Goal: Answer question/provide support: Share knowledge or assist other users

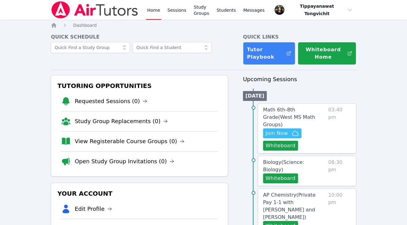
scroll to position [13, 0]
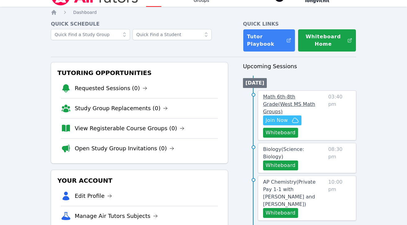
click at [290, 96] on span "Math 6th-8th Grade ( [GEOGRAPHIC_DATA] Math Groups )" at bounding box center [289, 104] width 52 height 21
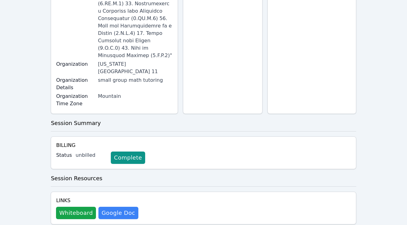
scroll to position [339, 0]
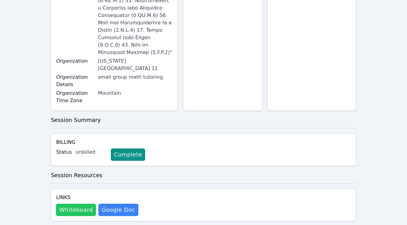
click at [67, 204] on button "Whiteboard" at bounding box center [76, 210] width 40 height 12
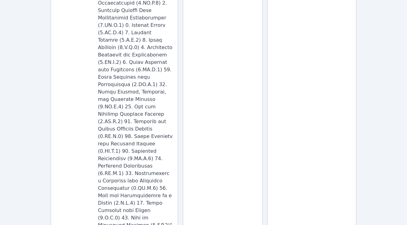
scroll to position [80, 0]
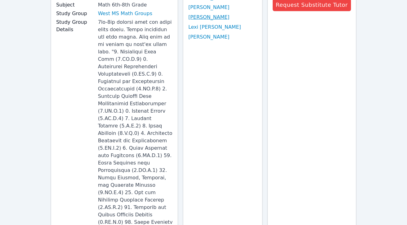
click at [229, 14] on link "[PERSON_NAME]" at bounding box center [208, 17] width 41 height 7
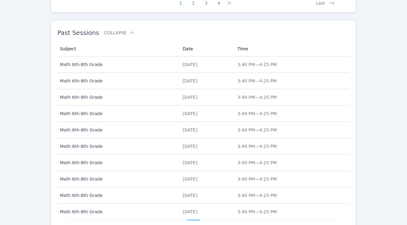
scroll to position [378, 0]
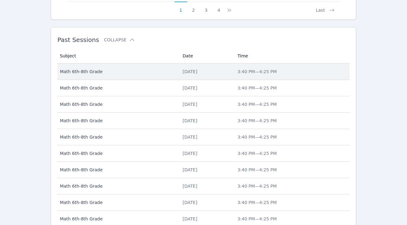
click at [253, 69] on span "3:40 PM — 4:25 PM" at bounding box center [256, 71] width 39 height 5
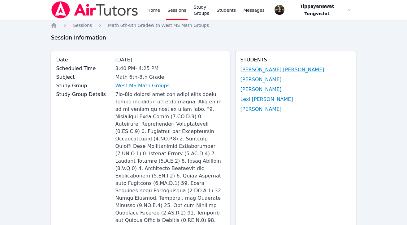
click at [268, 70] on link "[PERSON_NAME] [PERSON_NAME]" at bounding box center [282, 69] width 84 height 7
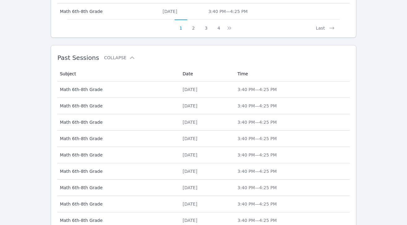
scroll to position [360, 0]
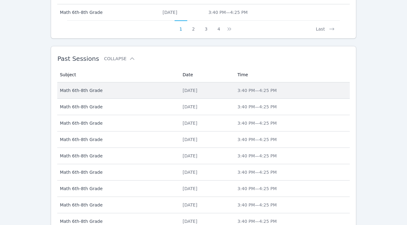
click at [230, 91] on div "[DATE]" at bounding box center [205, 90] width 47 height 6
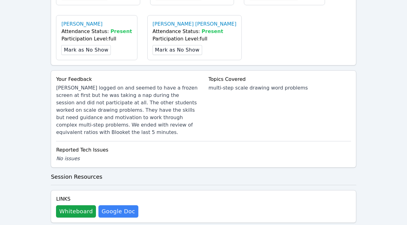
scroll to position [445, 0]
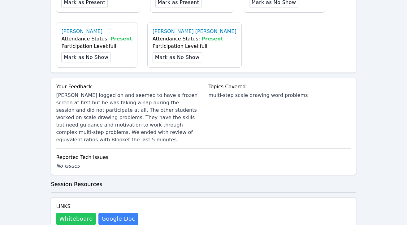
click at [70, 213] on button "Whiteboard" at bounding box center [76, 219] width 40 height 12
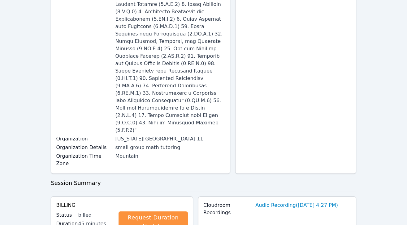
scroll to position [0, 0]
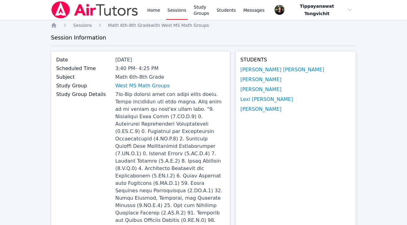
click at [142, 8] on div "Home Sessions Study Groups Students Messages" at bounding box center [157, 10] width 212 height 20
click at [154, 9] on link "Home" at bounding box center [153, 10] width 15 height 20
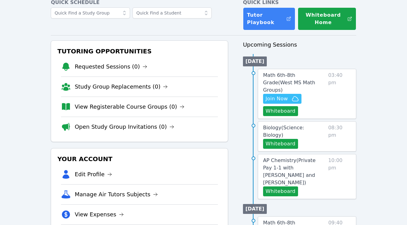
scroll to position [38, 0]
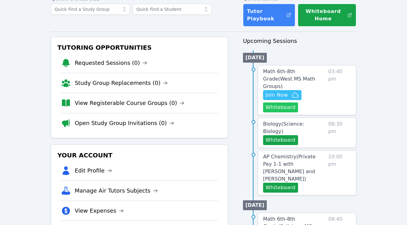
click at [274, 103] on button "Whiteboard" at bounding box center [280, 108] width 35 height 10
click at [275, 92] on span "Join Now" at bounding box center [276, 95] width 22 height 7
